Goal: Task Accomplishment & Management: Manage account settings

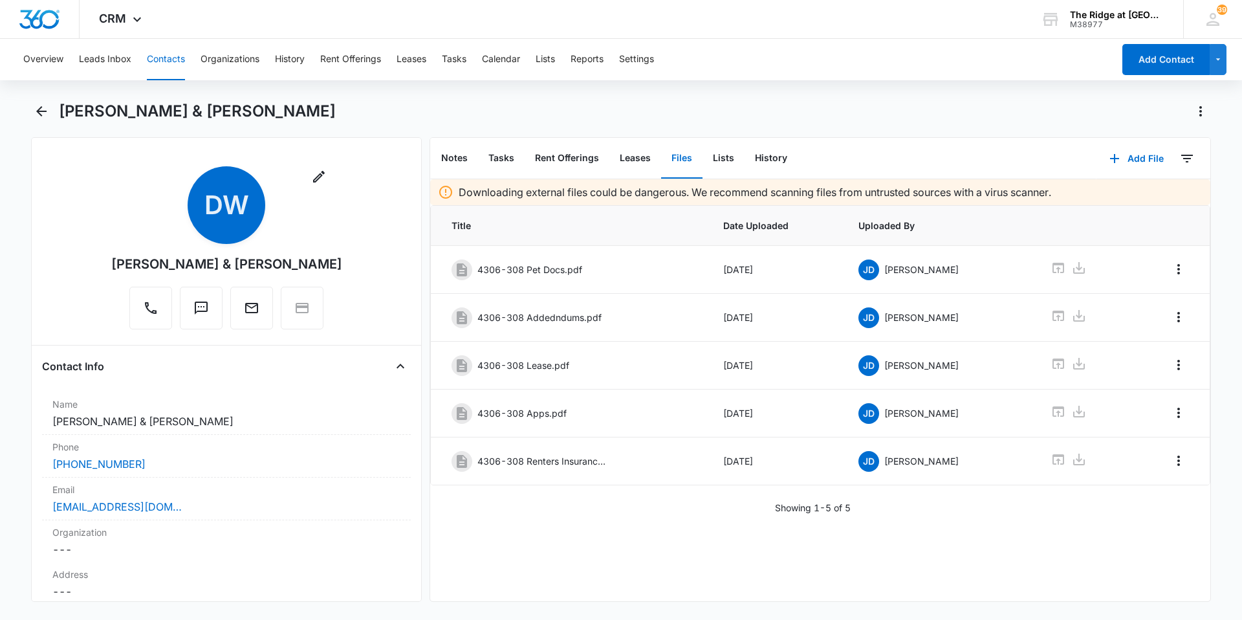
click at [175, 61] on button "Contacts" at bounding box center [166, 59] width 38 height 41
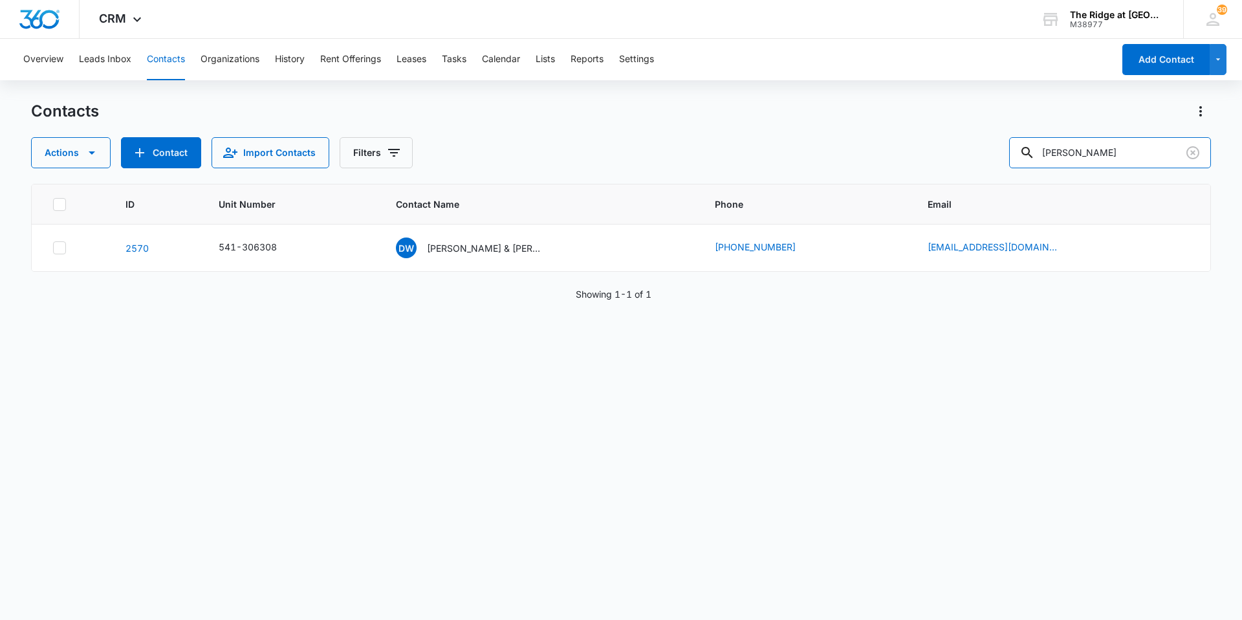
drag, startPoint x: 1115, startPoint y: 155, endPoint x: 995, endPoint y: 168, distance: 121.0
click at [995, 168] on div "Contacts Actions Contact Import Contacts Filters [PERSON_NAME] ID Unit Number C…" at bounding box center [621, 360] width 1180 height 518
type input "4338-307"
click at [468, 245] on p "[PERSON_NAME] & [PERSON_NAME]" at bounding box center [479, 248] width 116 height 14
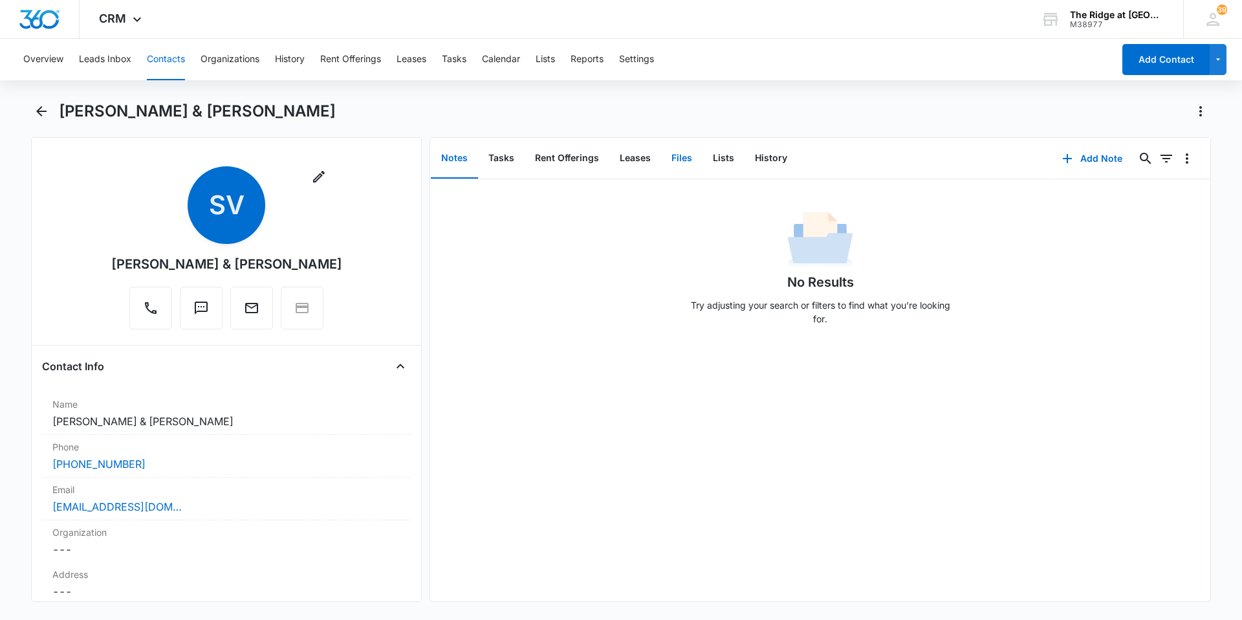
click at [688, 161] on button "Files" at bounding box center [681, 158] width 41 height 40
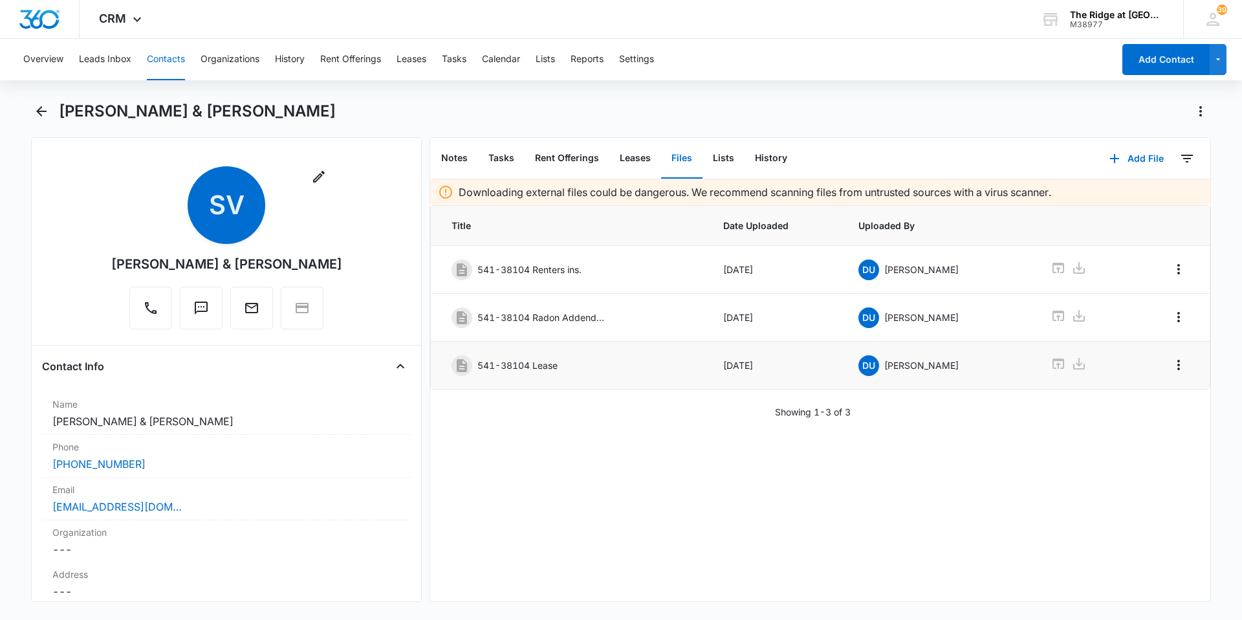
click at [564, 368] on div "541-38104 Lease" at bounding box center [570, 365] width 236 height 21
click at [1051, 364] on icon at bounding box center [1059, 364] width 16 height 16
click at [642, 322] on div "541-38104 Radon Addendum" at bounding box center [570, 317] width 236 height 21
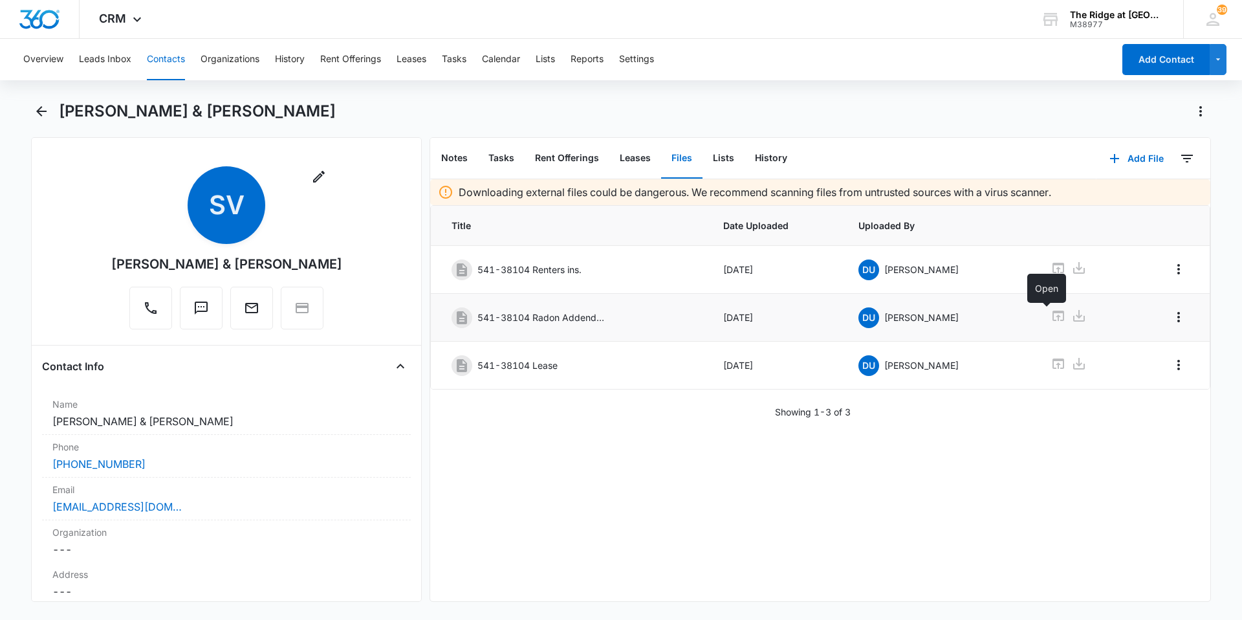
click at [1051, 319] on icon at bounding box center [1059, 316] width 16 height 16
click at [152, 57] on button "Contacts" at bounding box center [166, 59] width 38 height 41
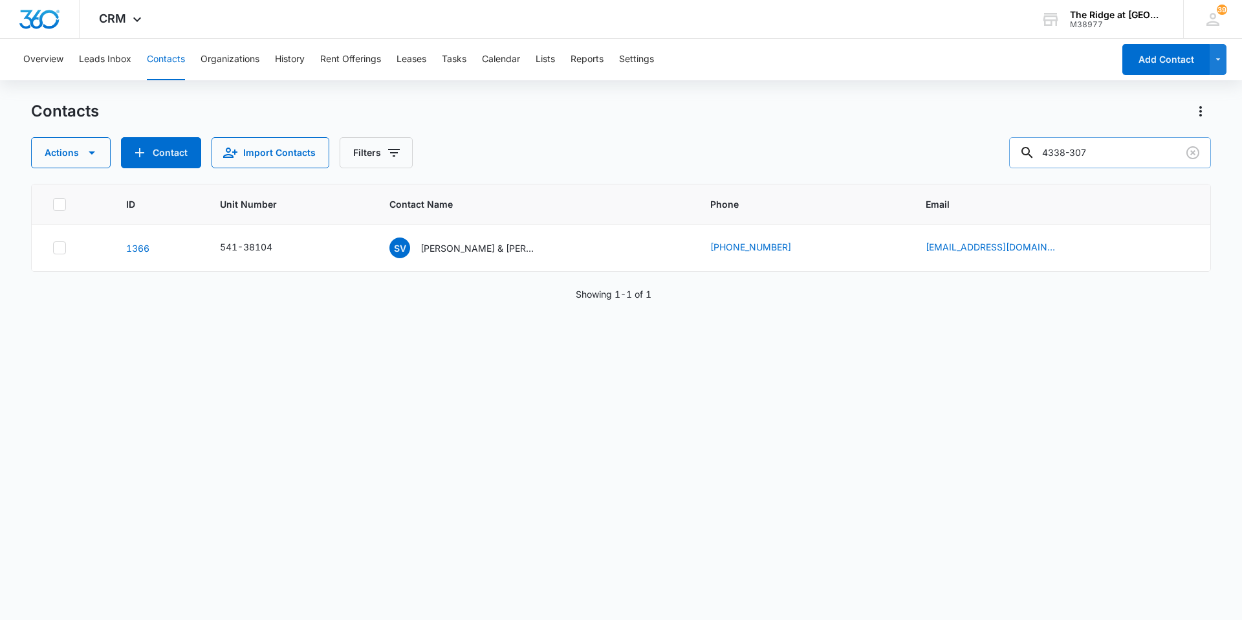
click at [1115, 153] on input "4338-307" at bounding box center [1110, 152] width 202 height 31
click at [1066, 153] on input "4338-307" at bounding box center [1110, 152] width 202 height 31
click at [1071, 153] on input "38-307" at bounding box center [1110, 152] width 202 height 31
click at [1053, 151] on input "38307" at bounding box center [1110, 152] width 202 height 31
type input "541-38307"
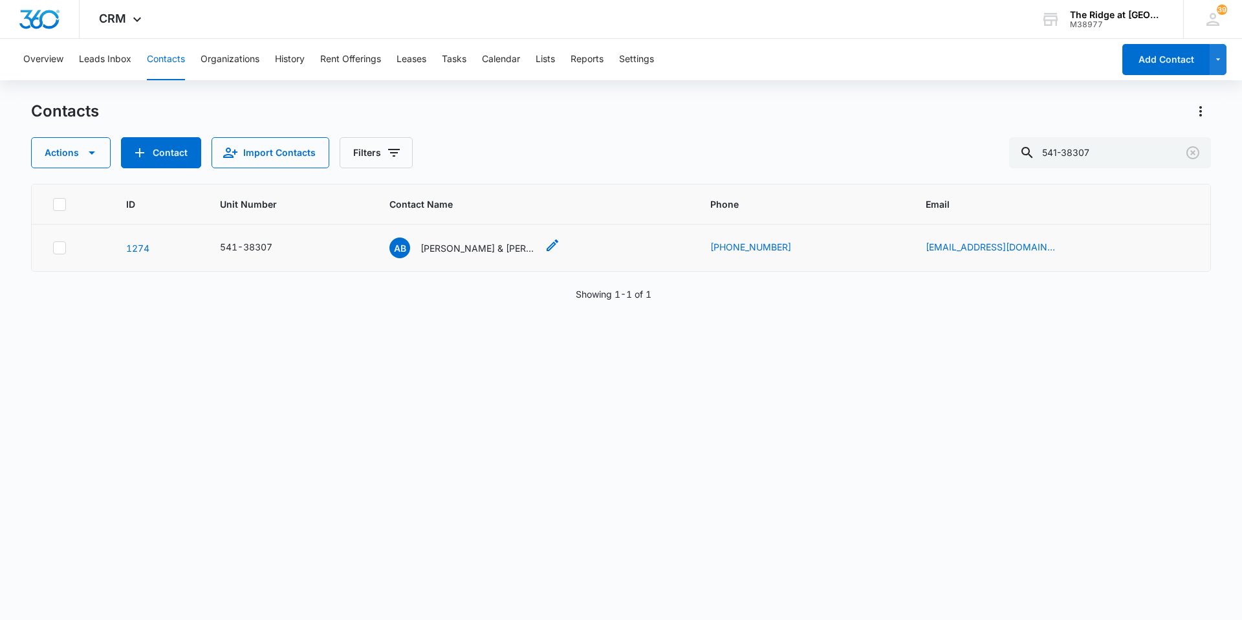
click at [452, 252] on p "[PERSON_NAME] & [PERSON_NAME]" at bounding box center [479, 248] width 116 height 14
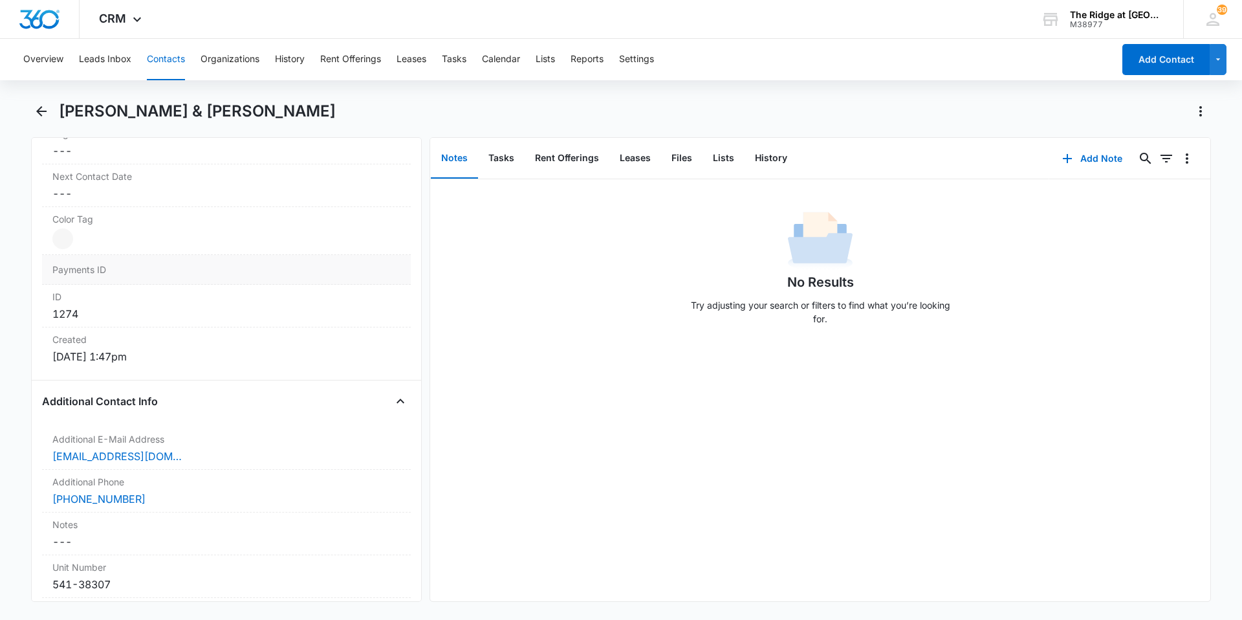
scroll to position [971, 0]
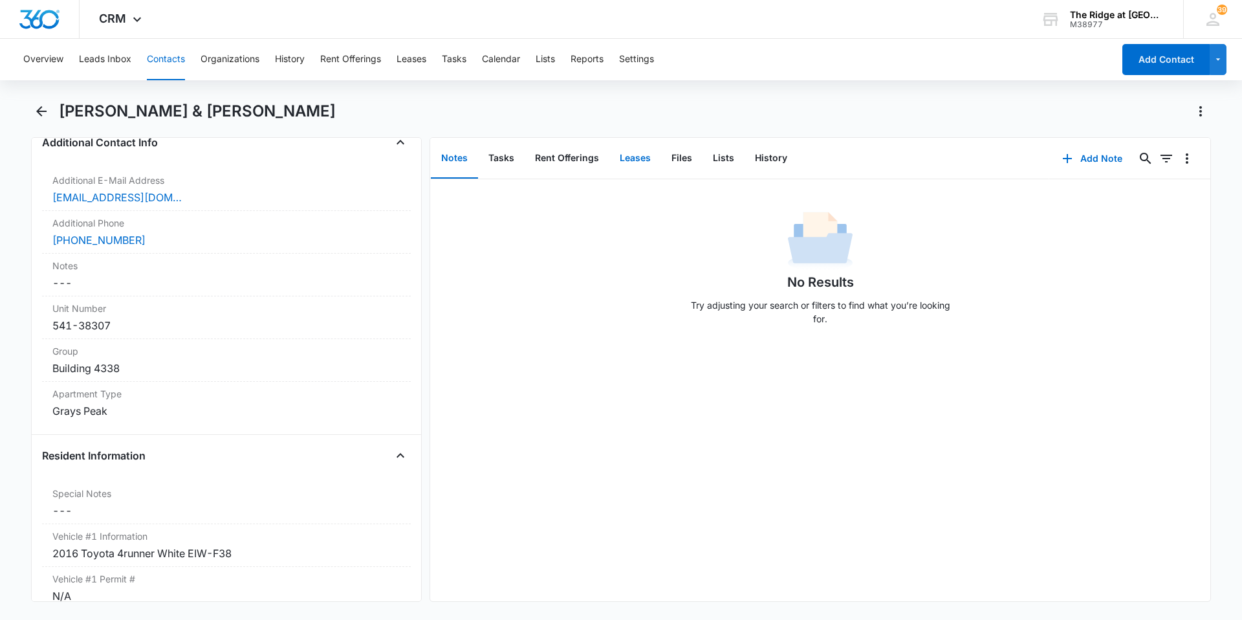
click at [635, 164] on button "Leases" at bounding box center [636, 158] width 52 height 40
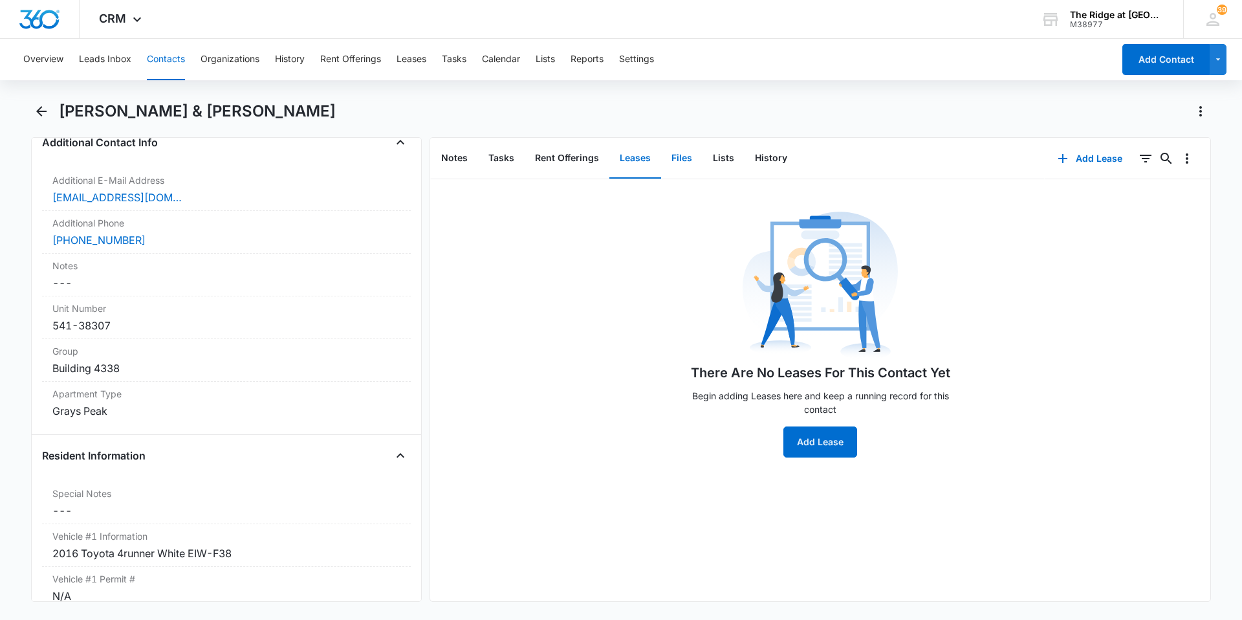
click at [681, 157] on button "Files" at bounding box center [681, 158] width 41 height 40
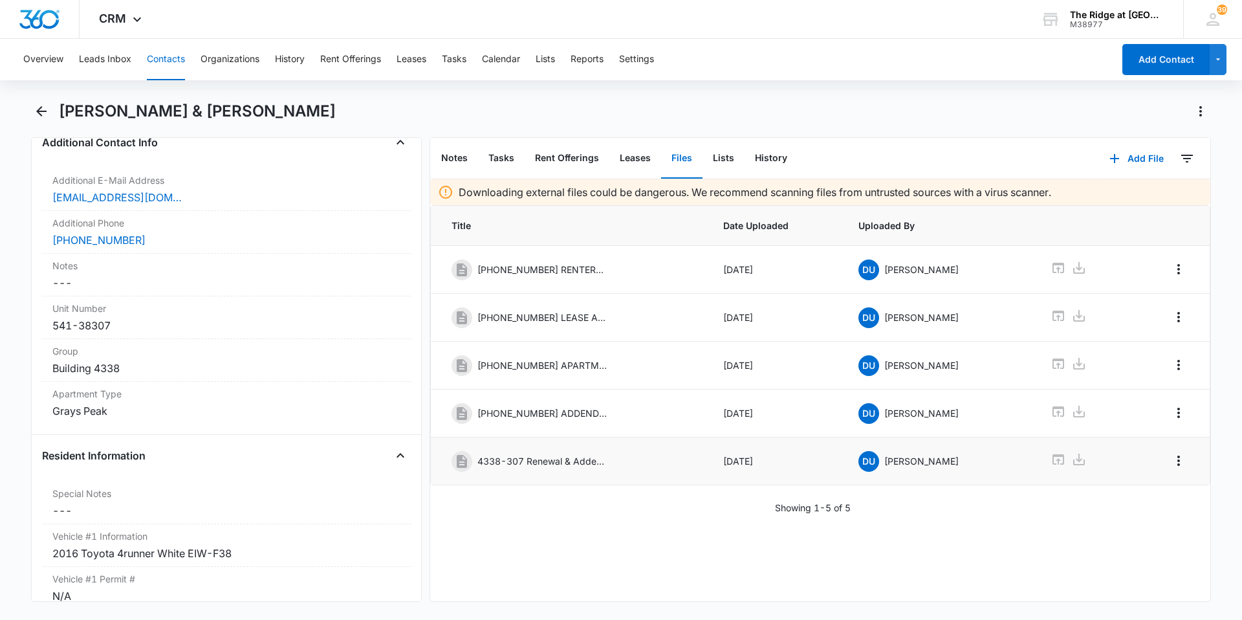
click at [576, 460] on p "4338-307 Renewal & Addendums.pdf" at bounding box center [542, 461] width 129 height 14
drag, startPoint x: 576, startPoint y: 460, endPoint x: 623, endPoint y: 470, distance: 48.4
click at [623, 470] on div "4338-307 Renewal & Addendums.pdf" at bounding box center [570, 461] width 236 height 21
click at [534, 459] on p "4338-307 Renewal & Addendums.pdf" at bounding box center [542, 461] width 129 height 14
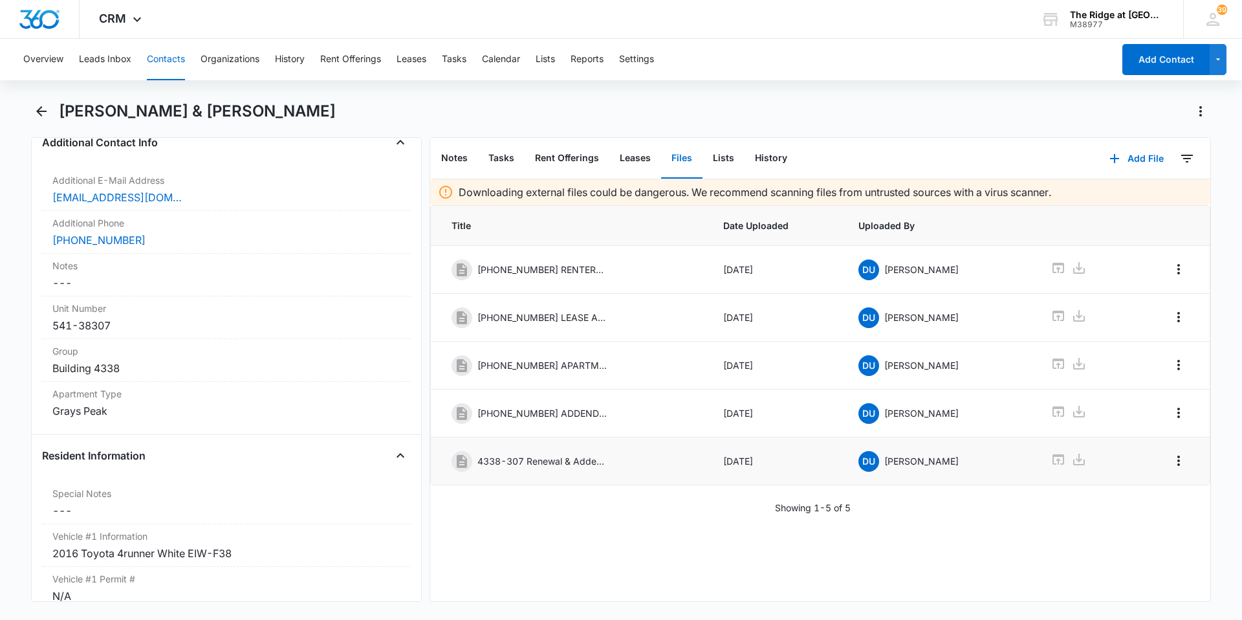
click at [1057, 459] on div at bounding box center [1082, 461] width 63 height 19
click at [1051, 463] on icon at bounding box center [1059, 460] width 16 height 16
click at [177, 65] on button "Contacts" at bounding box center [166, 59] width 38 height 41
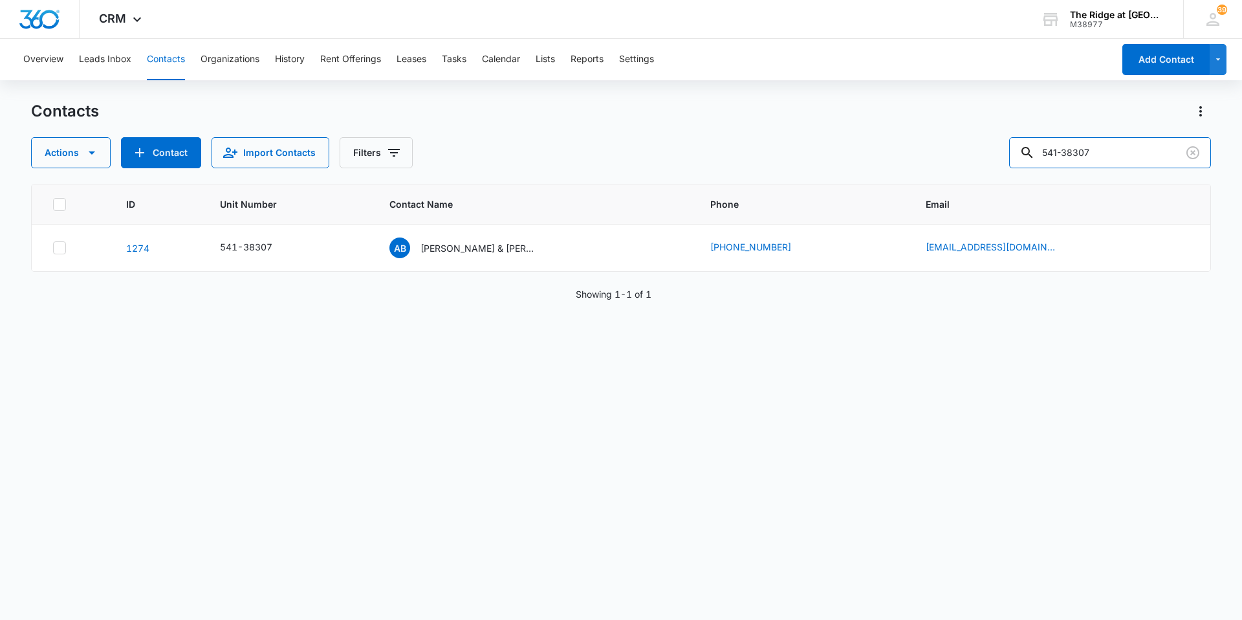
drag, startPoint x: 1117, startPoint y: 159, endPoint x: 877, endPoint y: 163, distance: 240.1
click at [877, 163] on div "Actions Contact Import Contacts Filters 541-38307" at bounding box center [621, 152] width 1180 height 31
type input "[PERSON_NAME]"
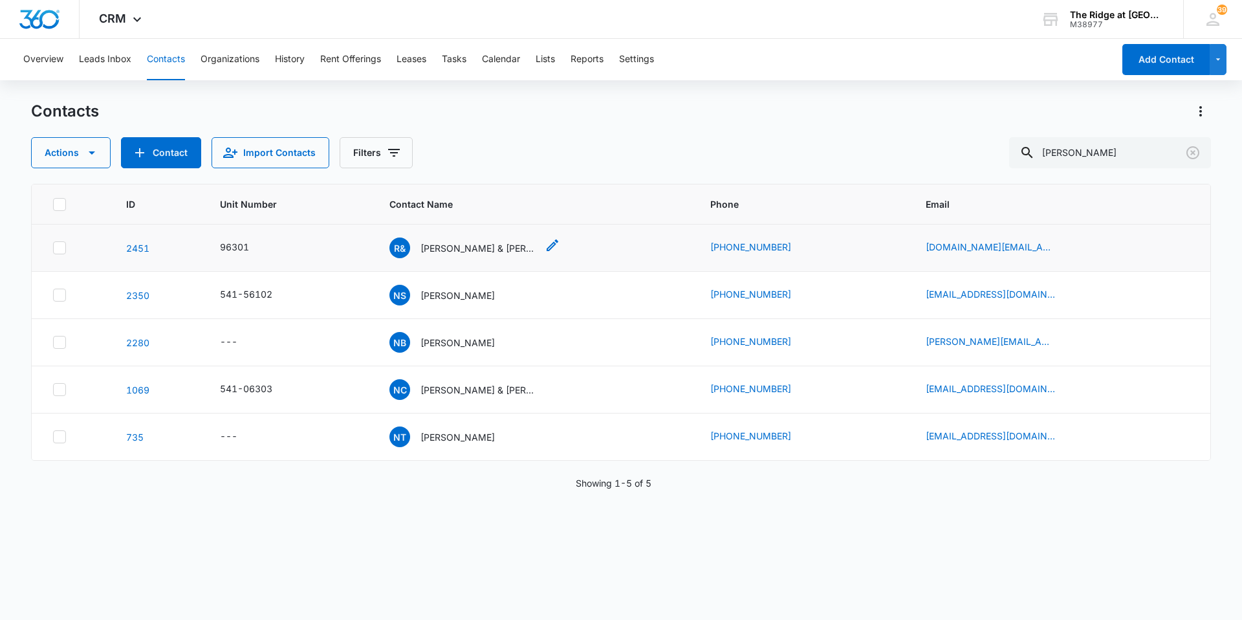
click at [490, 246] on p "[PERSON_NAME] & [PERSON_NAME]" at bounding box center [479, 248] width 116 height 14
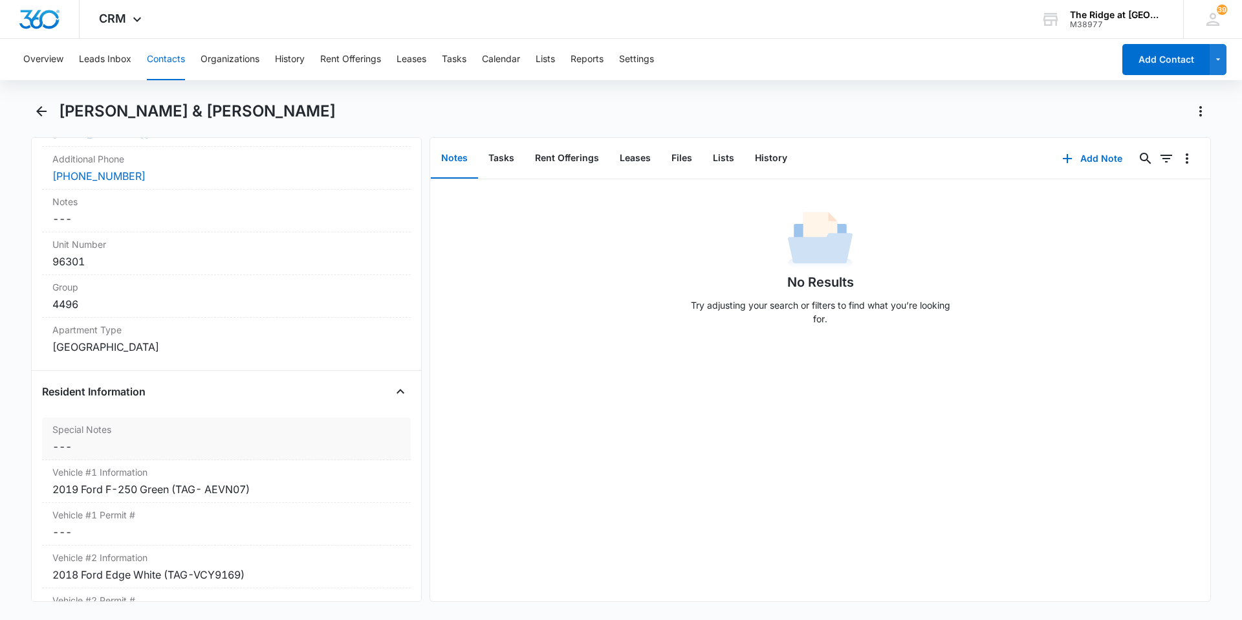
scroll to position [1035, 0]
click at [454, 60] on button "Tasks" at bounding box center [454, 59] width 25 height 41
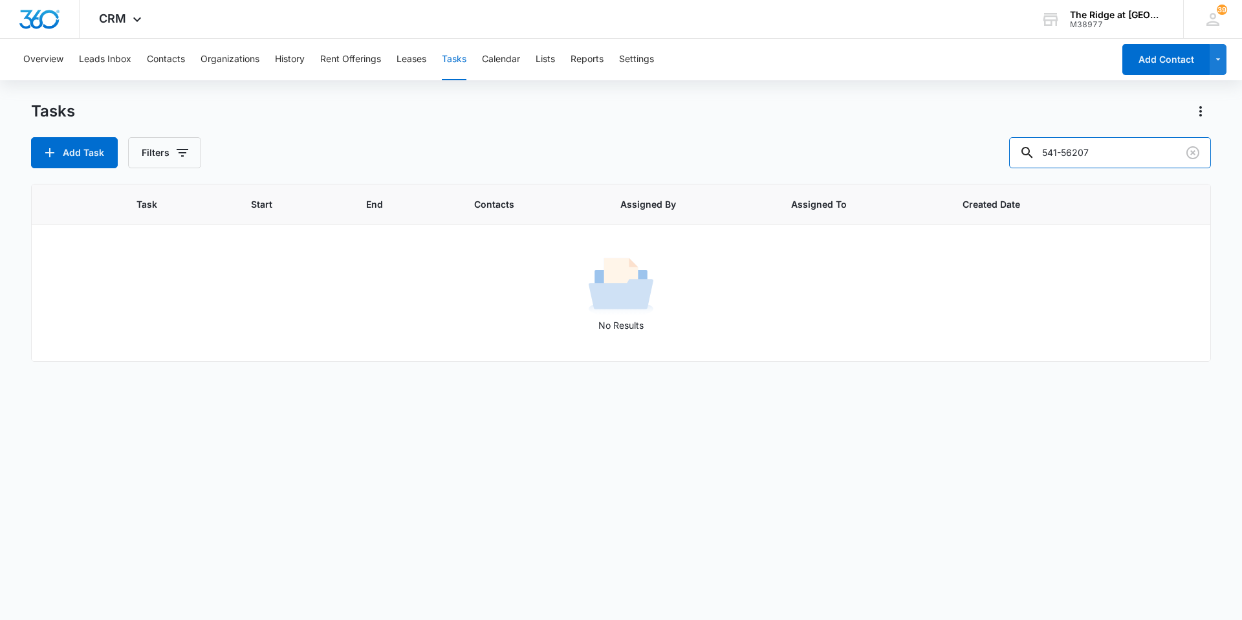
drag, startPoint x: 1112, startPoint y: 162, endPoint x: 991, endPoint y: 160, distance: 121.0
click at [991, 160] on div "Add Task Filters 541-56207" at bounding box center [621, 152] width 1180 height 31
type input "R"
type input "rob"
click at [85, 153] on button "Add Task" at bounding box center [74, 152] width 87 height 31
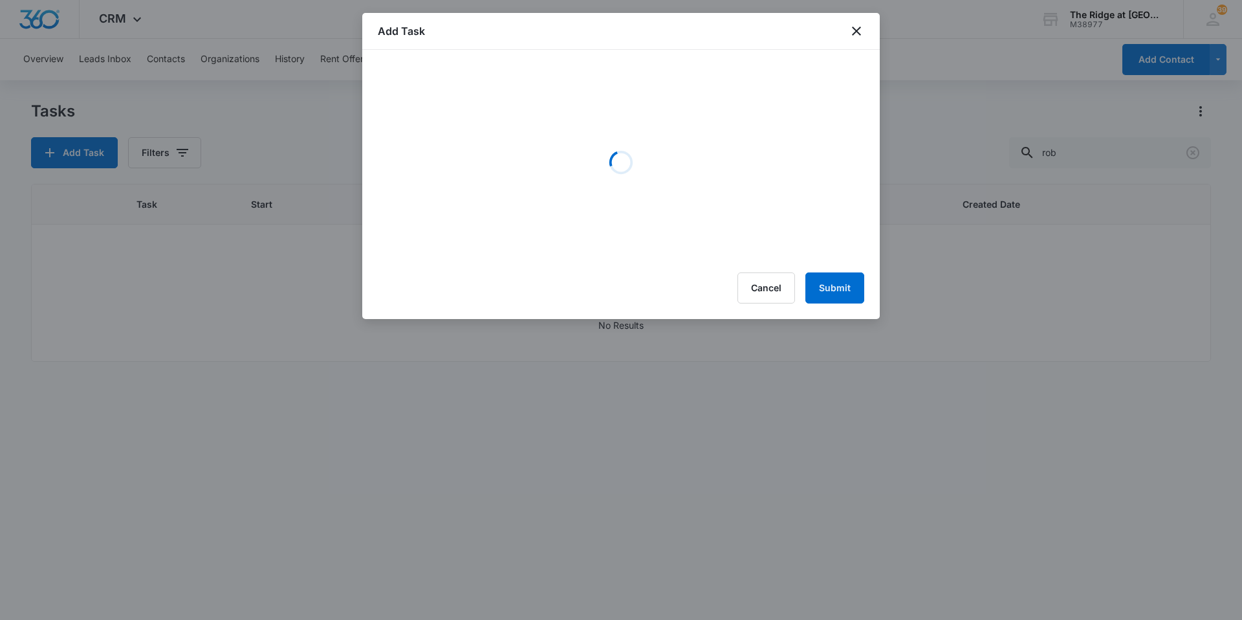
click at [218, 141] on div at bounding box center [621, 310] width 1242 height 620
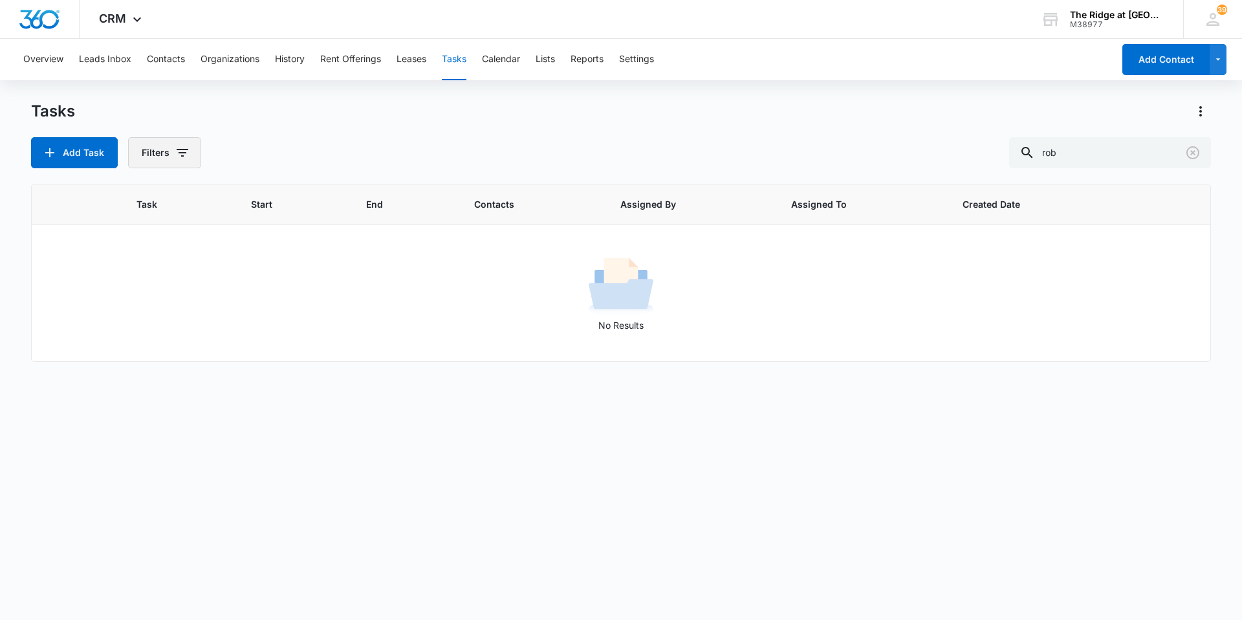
click at [175, 152] on icon "button" at bounding box center [183, 153] width 16 height 16
click at [186, 307] on label "Complete" at bounding box center [218, 308] width 149 height 14
click at [144, 307] on input "Complete" at bounding box center [144, 307] width 1 height 1
radio input "false"
radio input "true"
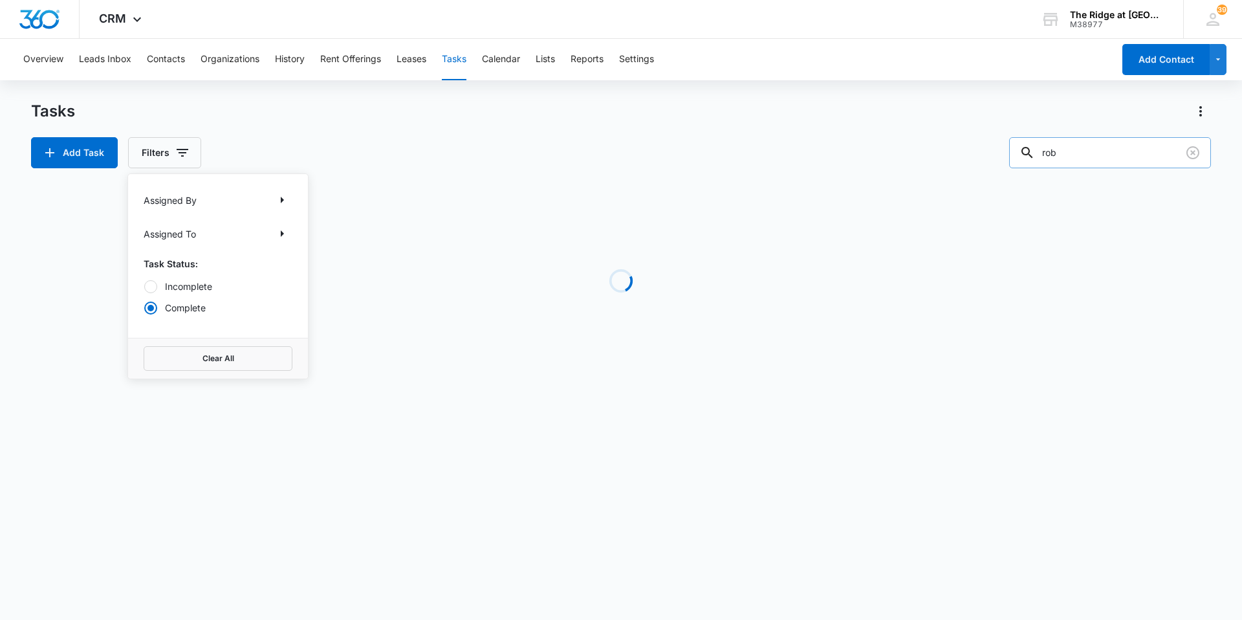
click at [1099, 160] on input "rob" at bounding box center [1110, 152] width 202 height 31
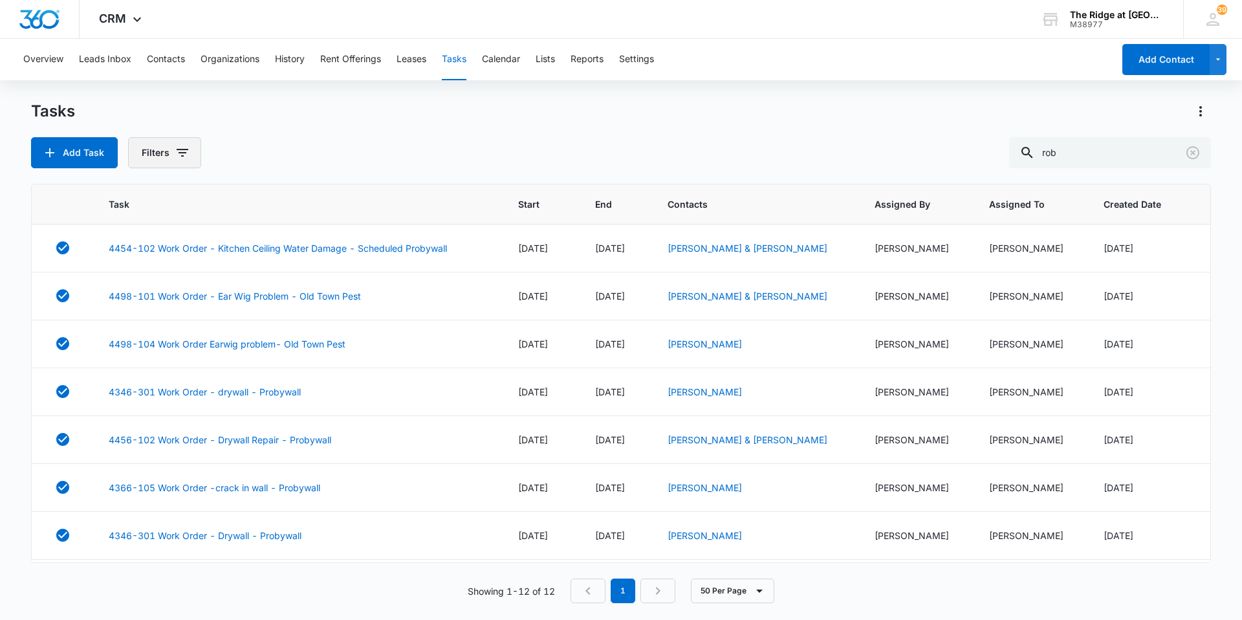
click at [159, 161] on button "Filters" at bounding box center [164, 152] width 73 height 31
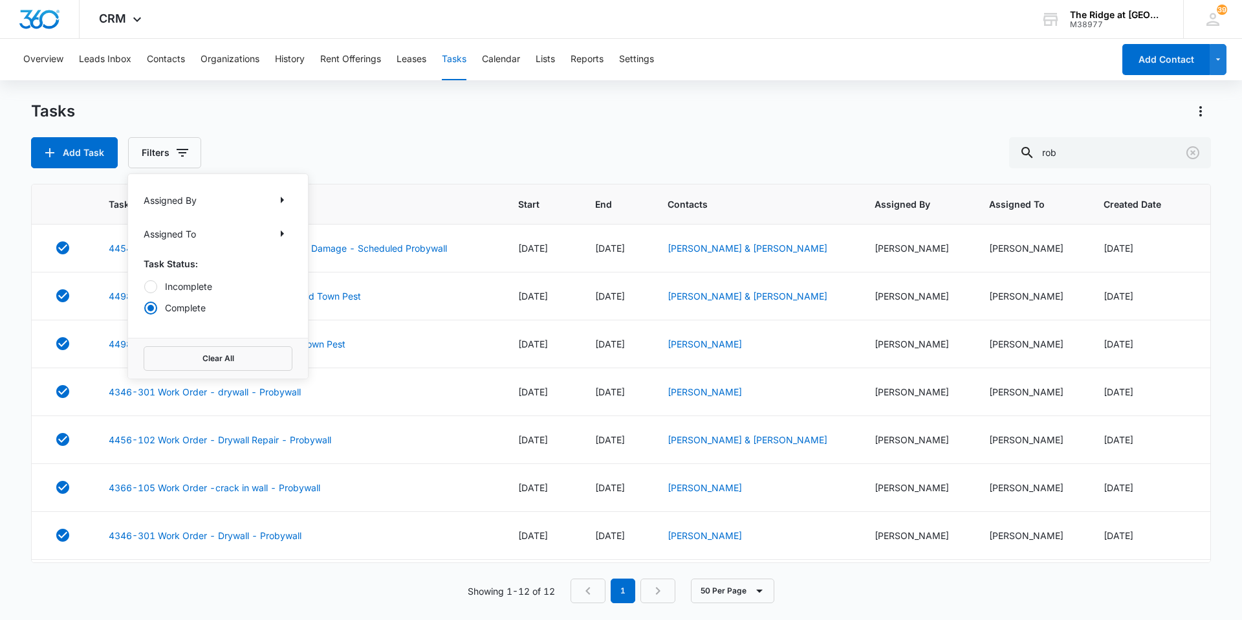
click at [198, 280] on label "Incomplete" at bounding box center [218, 287] width 149 height 14
click at [144, 286] on input "Incomplete" at bounding box center [144, 286] width 1 height 1
radio input "true"
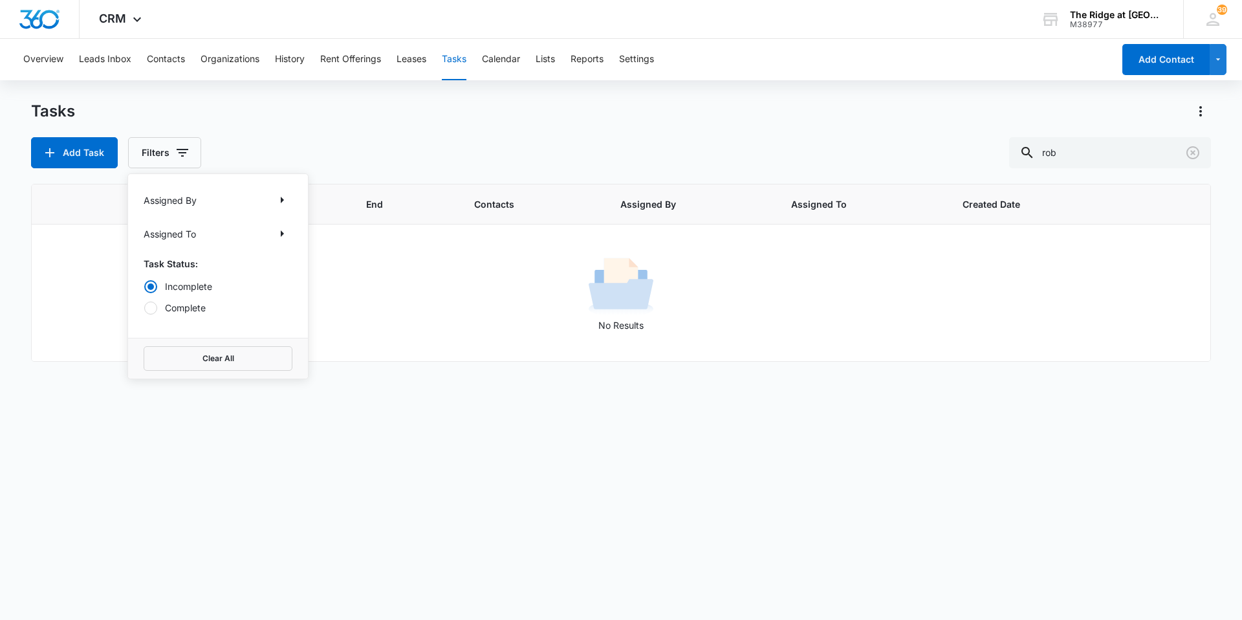
click at [447, 109] on div "Tasks" at bounding box center [621, 111] width 1180 height 21
drag, startPoint x: 1143, startPoint y: 140, endPoint x: 987, endPoint y: 157, distance: 156.8
click at [987, 157] on div "Add Task Filters rob" at bounding box center [621, 152] width 1180 height 31
